Goal: Task Accomplishment & Management: Complete application form

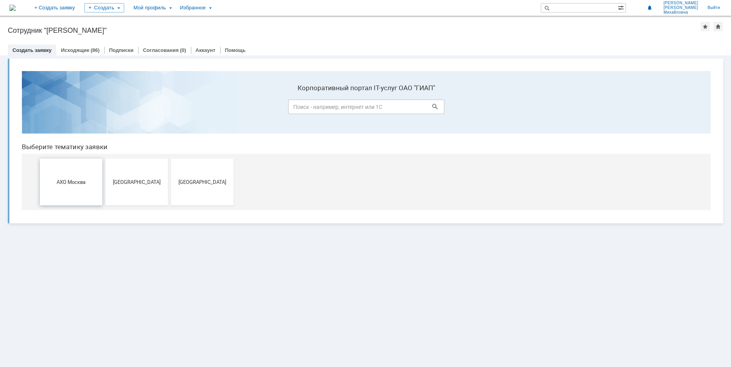
click at [68, 188] on button "АХО Москва" at bounding box center [71, 182] width 63 height 47
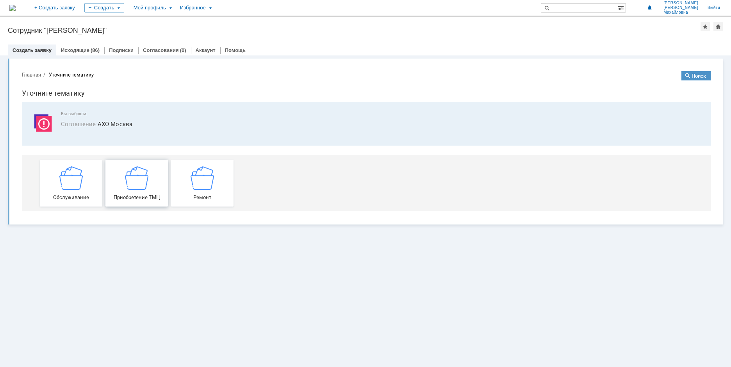
click at [140, 179] on img at bounding box center [136, 177] width 23 height 23
click at [77, 50] on link "Исходящие" at bounding box center [75, 50] width 29 height 6
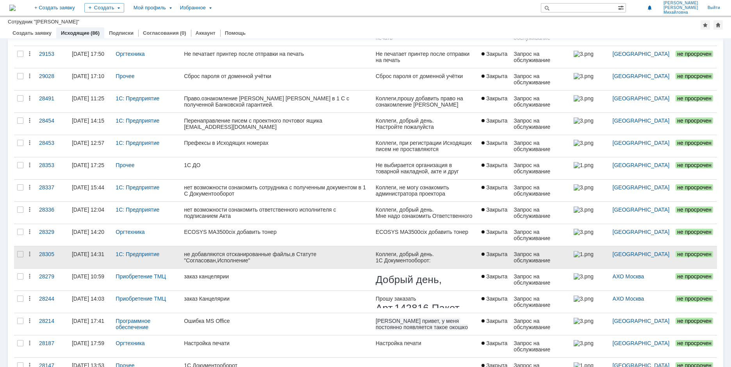
scroll to position [78, 0]
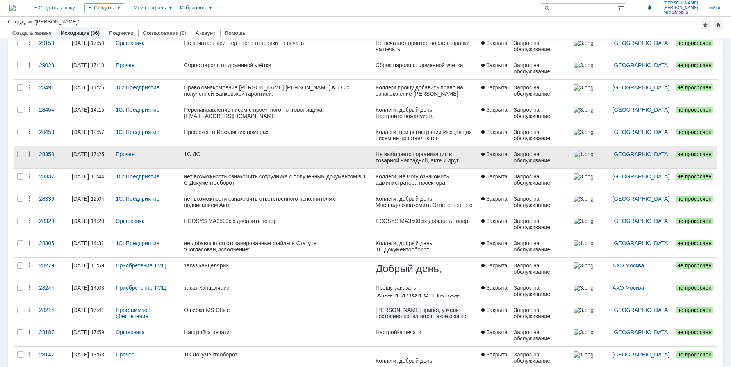
click at [230, 160] on link "1С ДО" at bounding box center [277, 158] width 192 height 22
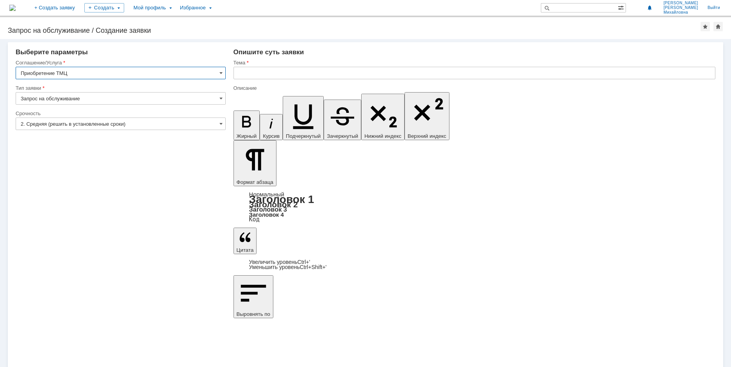
click at [91, 95] on input "Запрос на обслуживание" at bounding box center [121, 98] width 210 height 13
click at [86, 125] on span "Запрос на обслуживание" at bounding box center [121, 126] width 200 height 6
type input "Запрос на обслуживание"
click at [56, 120] on input "2. Средняя (решить в установленные сроки)" at bounding box center [121, 124] width 210 height 13
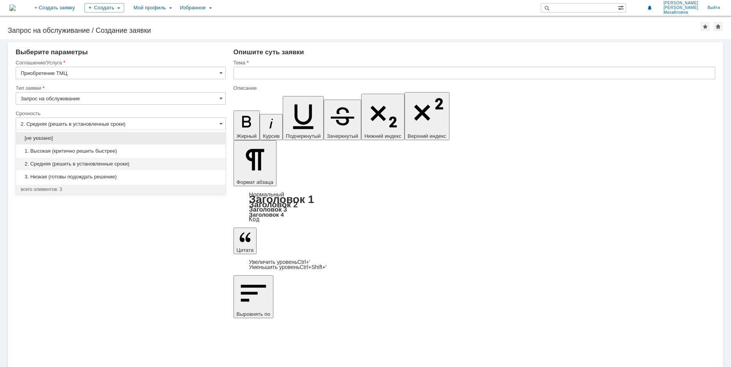
click at [132, 152] on span "1. Высокая (критично решить быстрее)" at bounding box center [121, 151] width 200 height 6
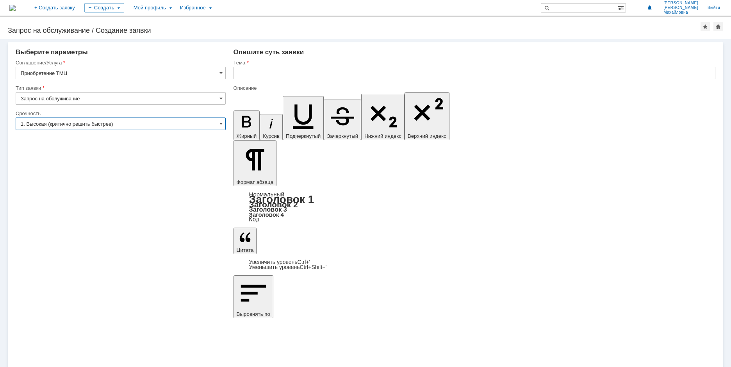
type input "1. Высокая (критично решить быстрее)"
click at [263, 71] on input "text" at bounding box center [475, 73] width 482 height 13
click at [306, 73] on input "text" at bounding box center [475, 73] width 482 height 13
type input "G"
type input "Приобретение папок"
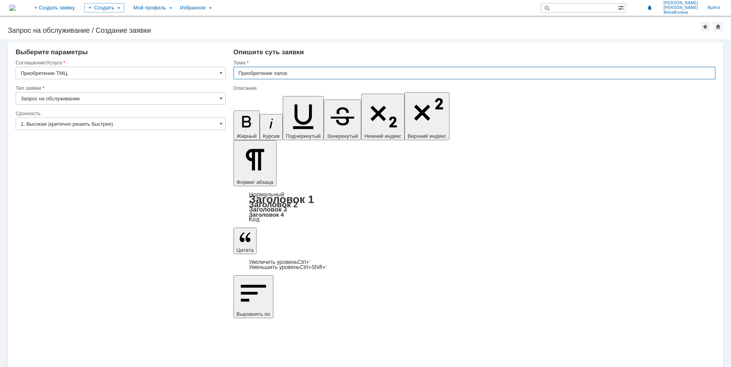
click at [684, 11] on span "Михайловна" at bounding box center [681, 12] width 35 height 5
click at [721, 29] on div at bounding box center [718, 26] width 9 height 9
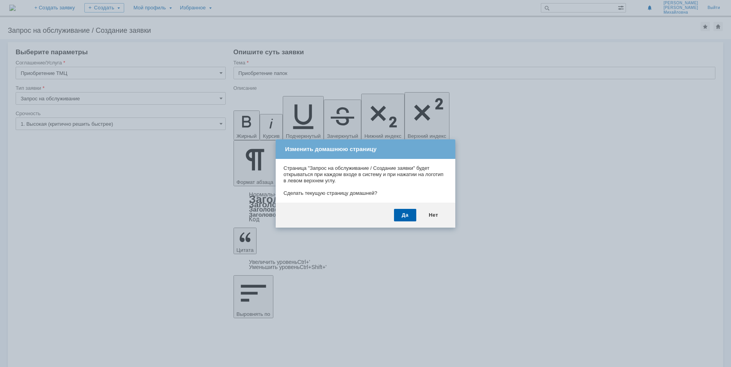
click at [433, 212] on div "Нет" at bounding box center [433, 215] width 25 height 13
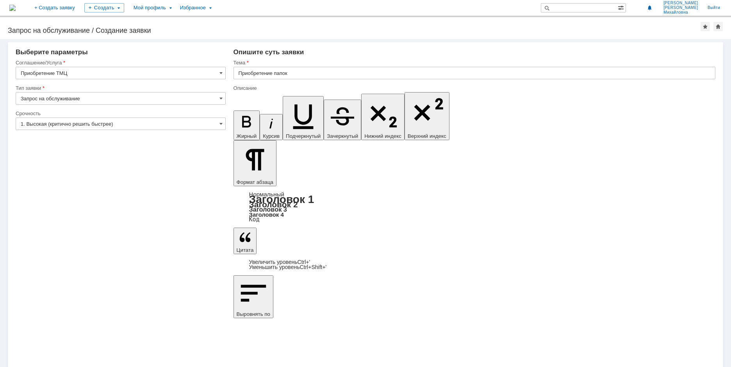
drag, startPoint x: 48, startPoint y: 41, endPoint x: 32, endPoint y: 35, distance: 17.2
click at [175, 7] on div "Мой профиль" at bounding box center [152, 8] width 46 height 16
click at [190, 23] on link "Мой аккаунт" at bounding box center [159, 23] width 59 height 9
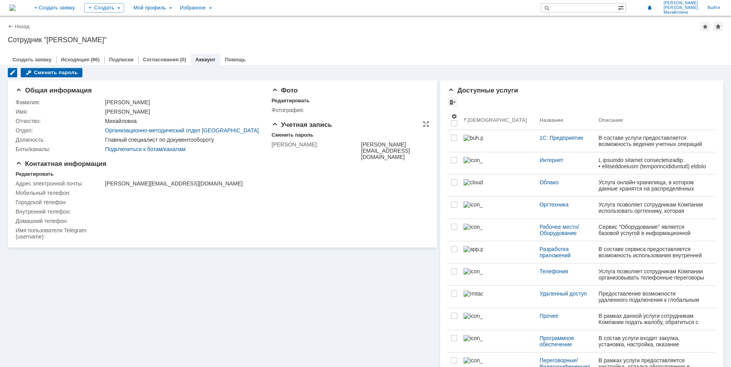
click at [368, 148] on td "tatiana.krivova@giap.ru" at bounding box center [394, 151] width 68 height 22
click at [371, 148] on td "tatiana.krivova@giap.ru" at bounding box center [394, 151] width 68 height 22
click at [297, 136] on div "Сменить пароль" at bounding box center [293, 135] width 42 height 6
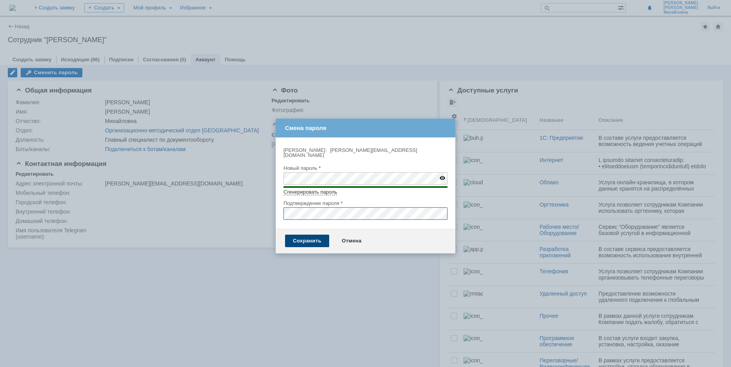
click at [310, 237] on div "Сохранить" at bounding box center [307, 241] width 44 height 13
